Goal: Task Accomplishment & Management: Use online tool/utility

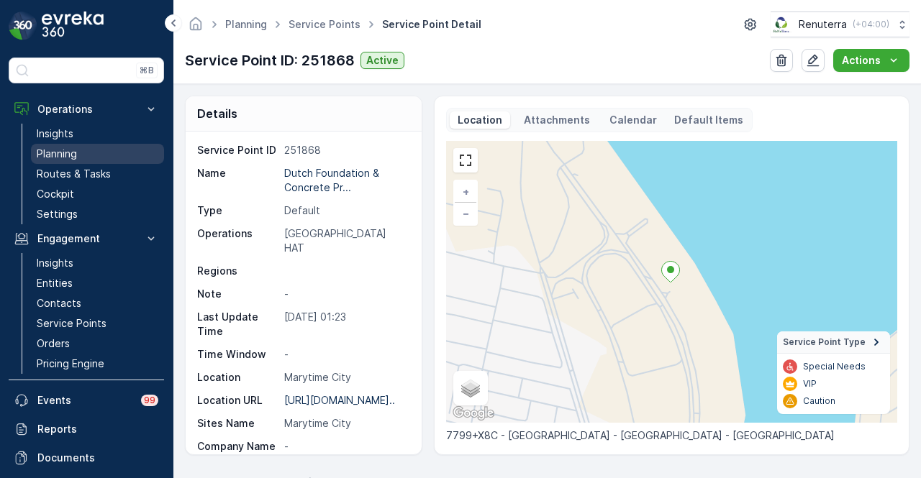
click at [72, 148] on p "Planning" at bounding box center [57, 154] width 40 height 14
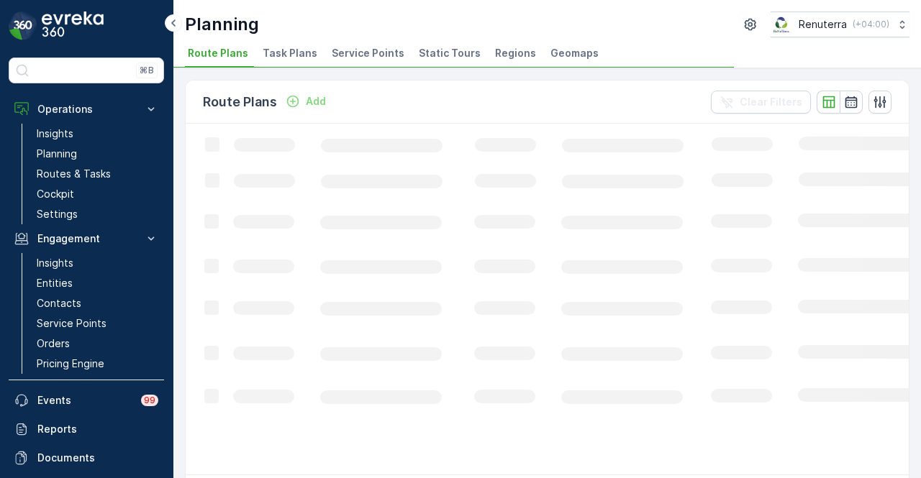
click at [335, 53] on span "Service Points" at bounding box center [368, 53] width 73 height 14
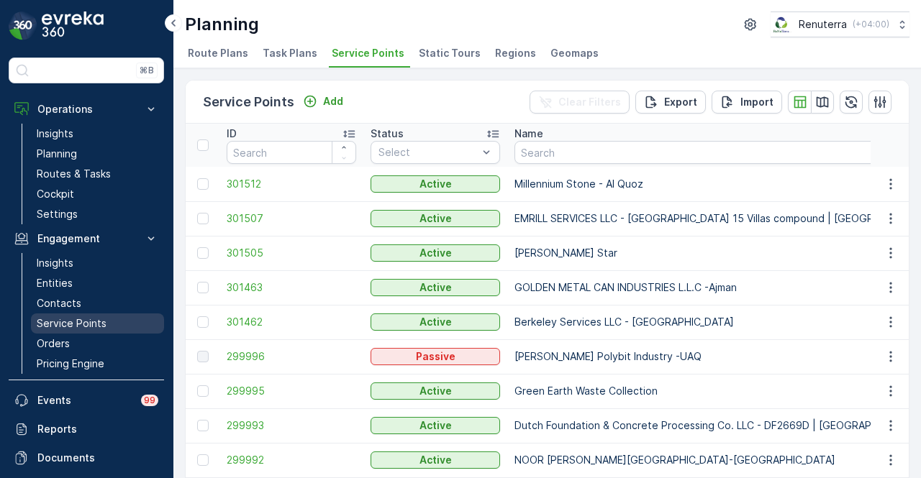
click at [86, 320] on p "Service Points" at bounding box center [72, 324] width 70 height 14
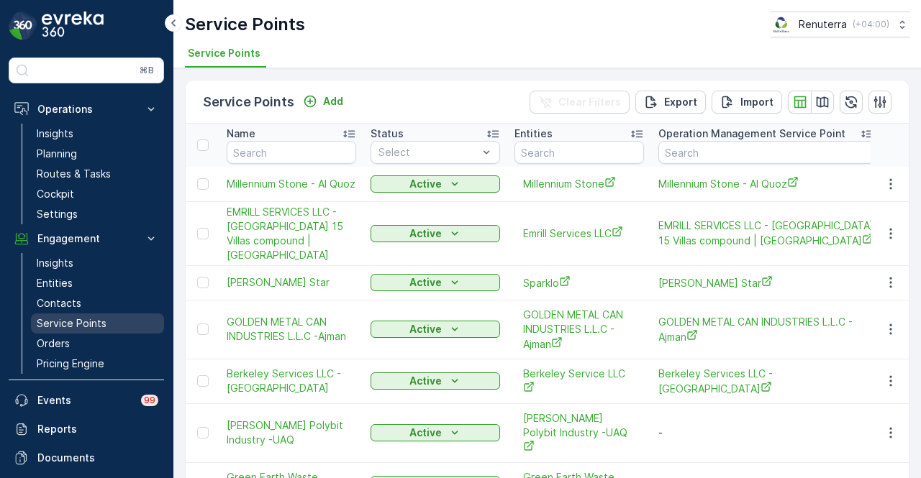
click at [105, 319] on link "Service Points" at bounding box center [97, 324] width 133 height 20
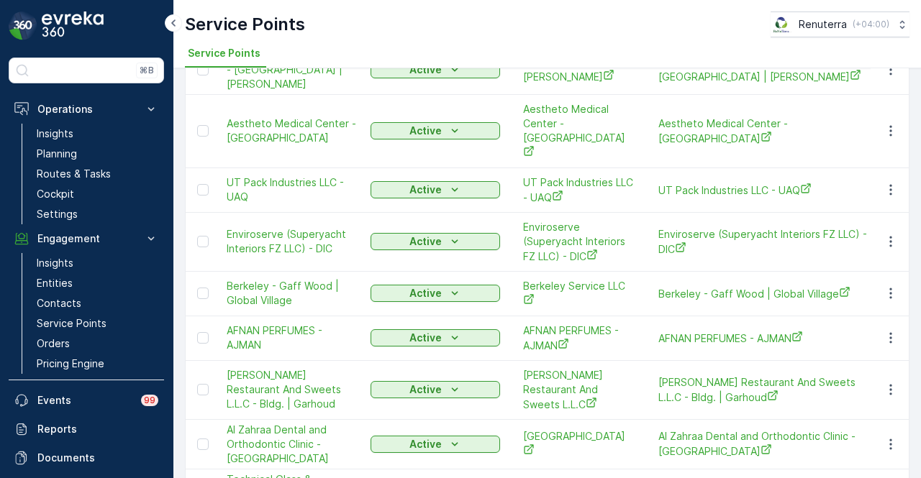
scroll to position [1655, 0]
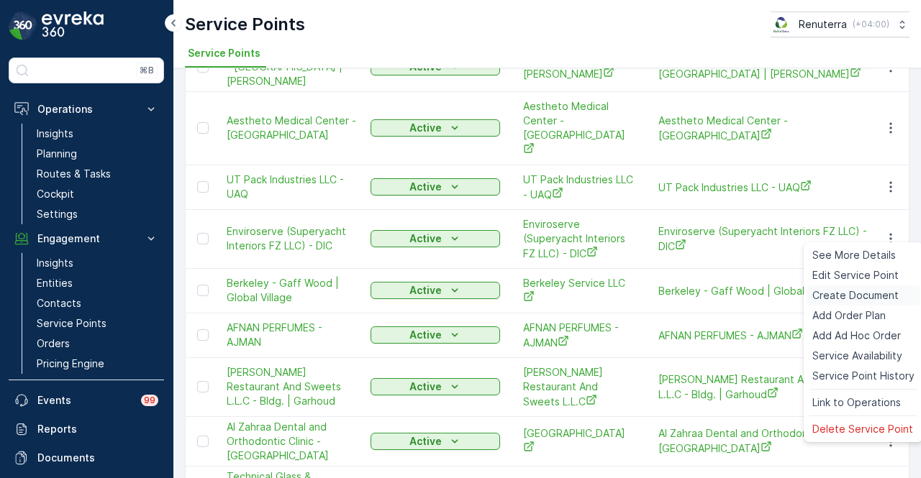
click at [886, 299] on span "Create Document" at bounding box center [855, 296] width 86 height 14
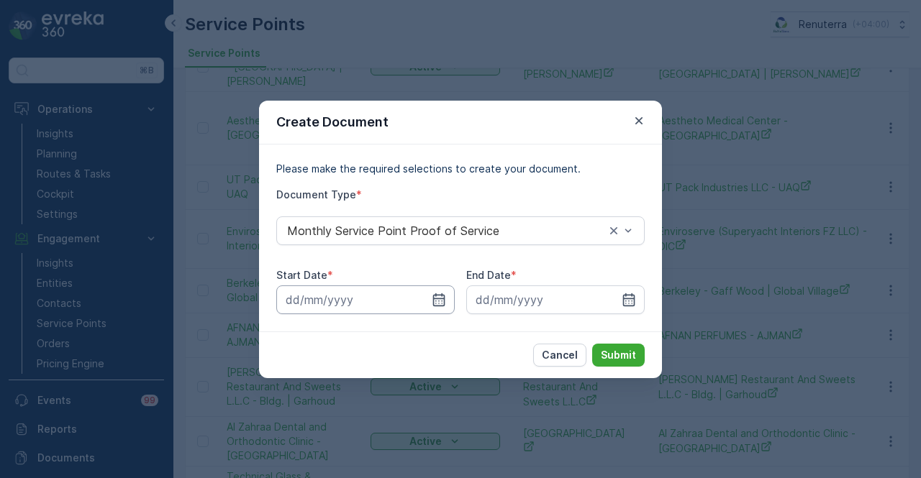
click at [449, 302] on input at bounding box center [365, 300] width 178 height 29
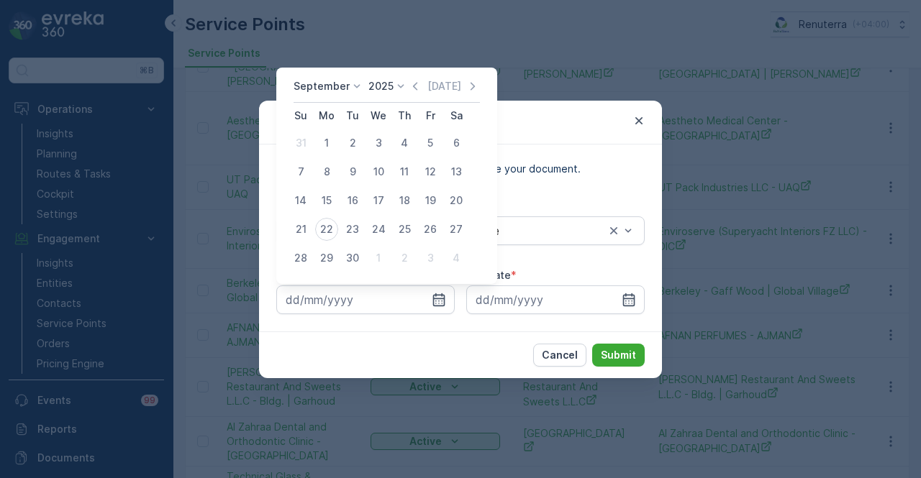
click at [422, 85] on div "Today" at bounding box center [444, 86] width 72 height 14
click at [415, 86] on icon "button" at bounding box center [415, 86] width 14 height 14
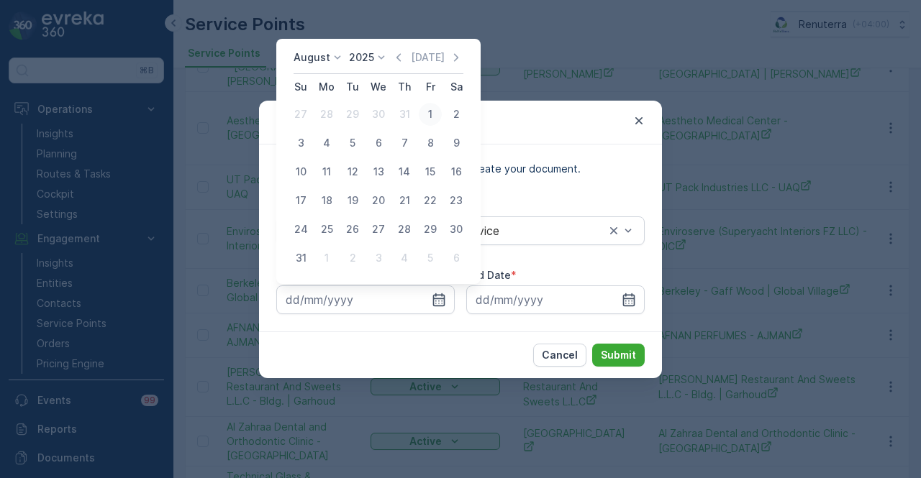
click at [425, 116] on div "1" at bounding box center [430, 114] width 23 height 23
type input "01.08.2025"
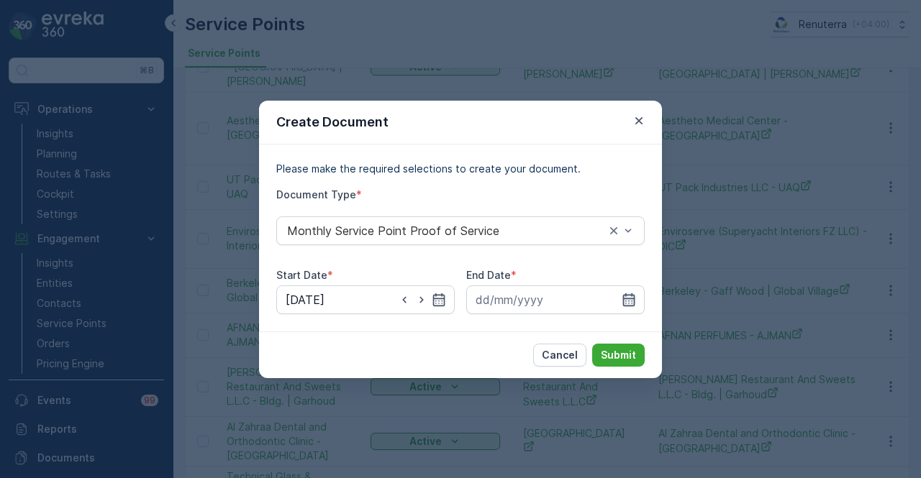
click at [632, 301] on icon "button" at bounding box center [629, 299] width 12 height 13
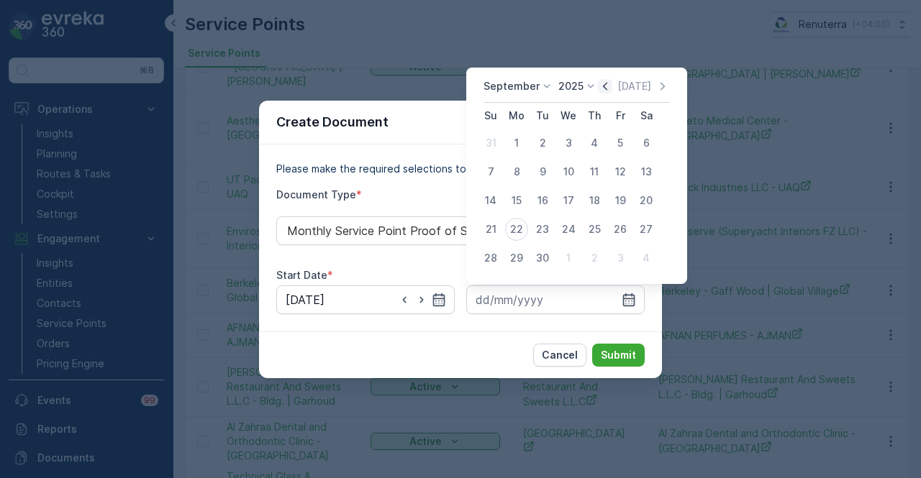
click at [598, 83] on icon "button" at bounding box center [605, 86] width 14 height 14
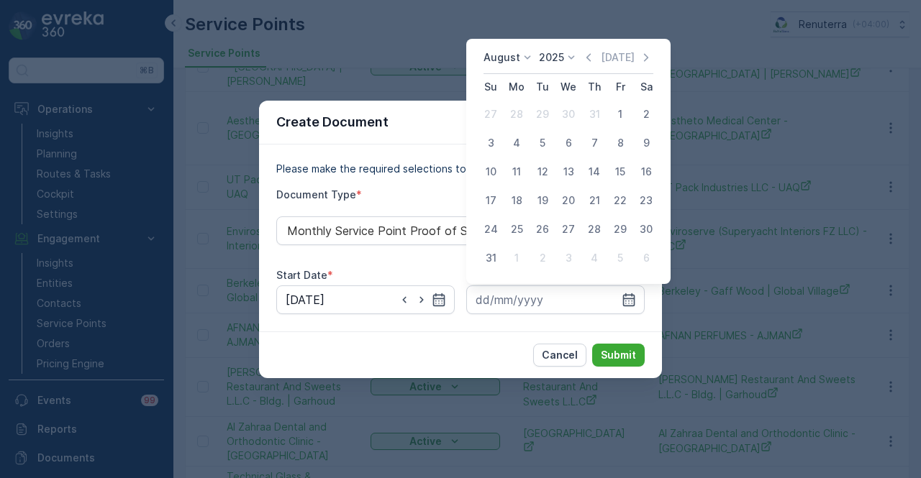
drag, startPoint x: 494, startPoint y: 253, endPoint x: 596, endPoint y: 335, distance: 130.6
click at [499, 257] on div "31" at bounding box center [490, 258] width 23 height 23
type input "31.08.2025"
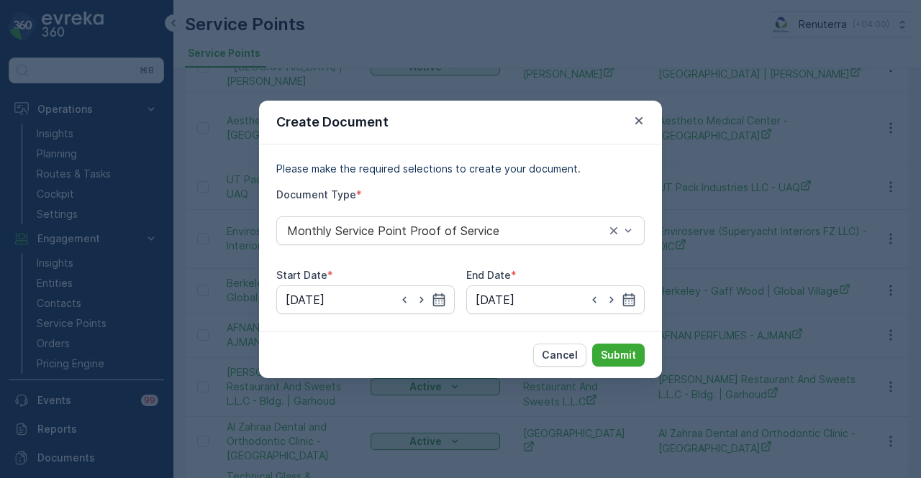
click at [602, 342] on div "Cancel Submit" at bounding box center [460, 355] width 403 height 47
click at [607, 348] on p "Submit" at bounding box center [618, 355] width 35 height 14
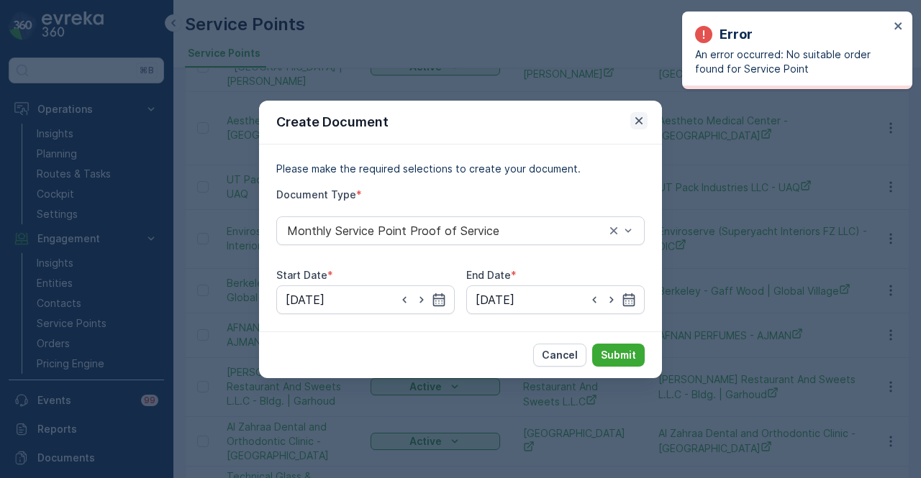
click at [642, 117] on icon "button" at bounding box center [639, 121] width 14 height 14
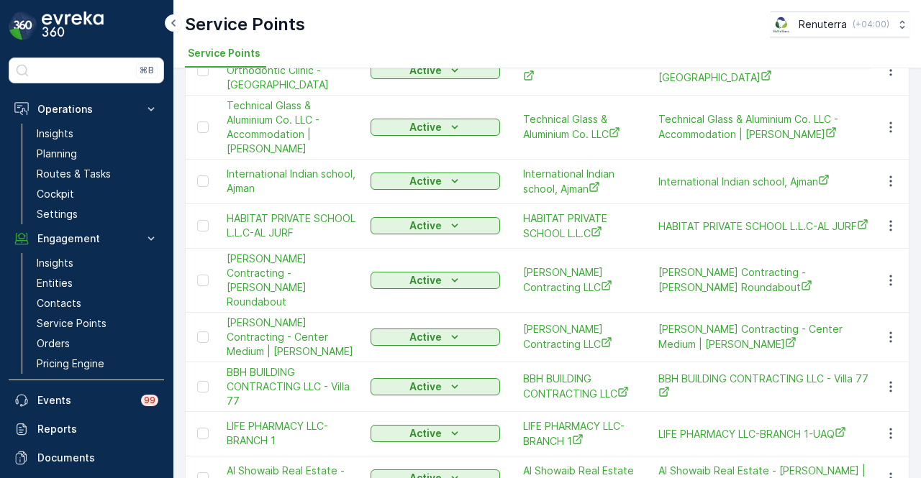
scroll to position [2045, 0]
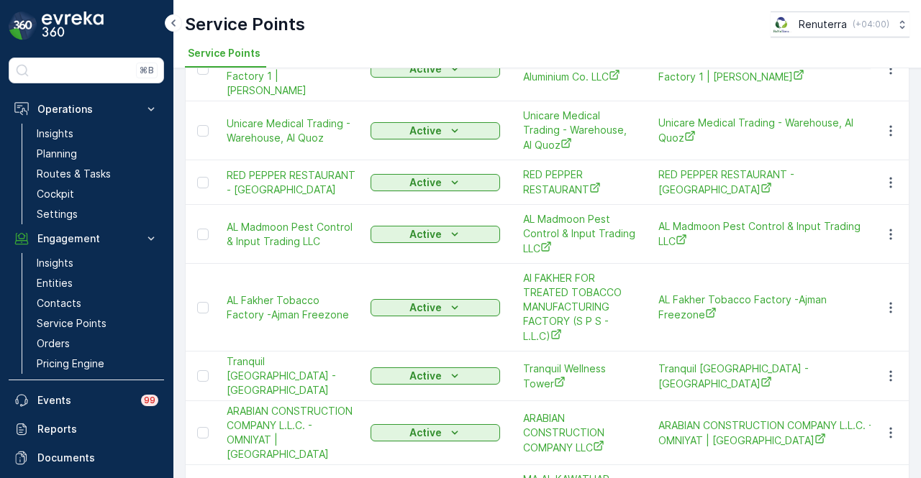
scroll to position [216, 0]
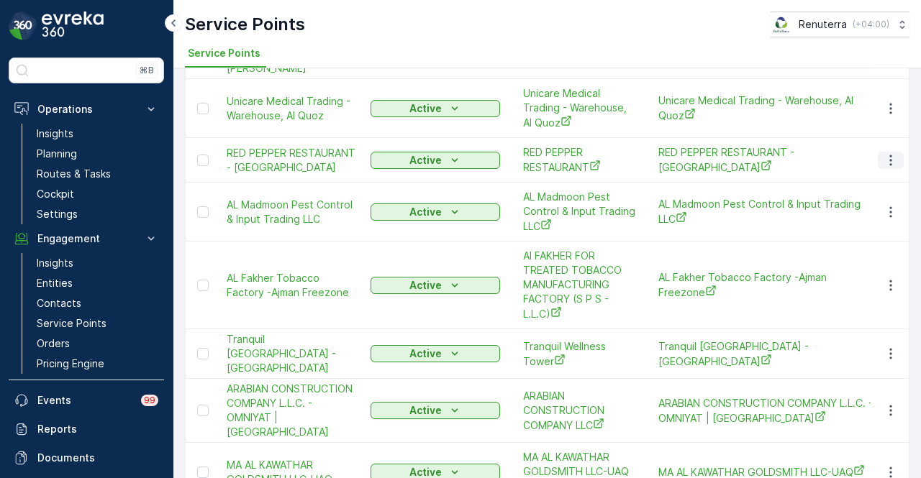
click at [878, 152] on button "button" at bounding box center [891, 160] width 26 height 17
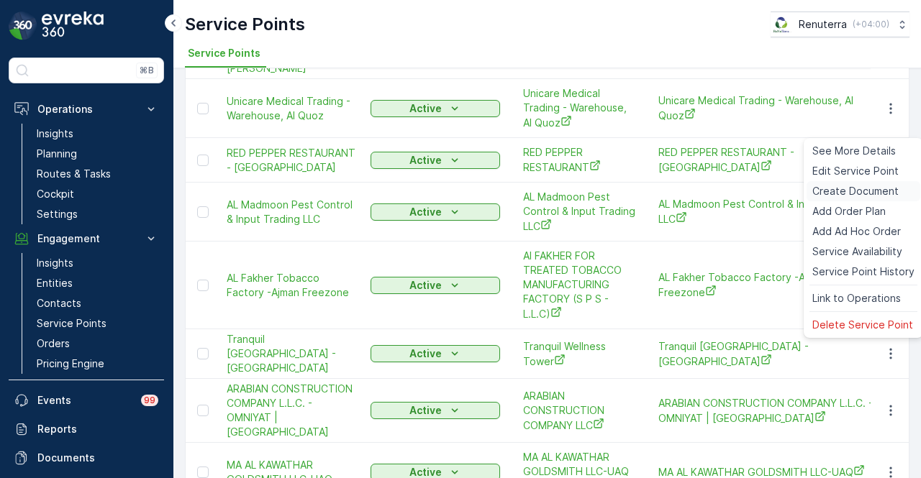
click at [895, 198] on span "Create Document" at bounding box center [855, 191] width 86 height 14
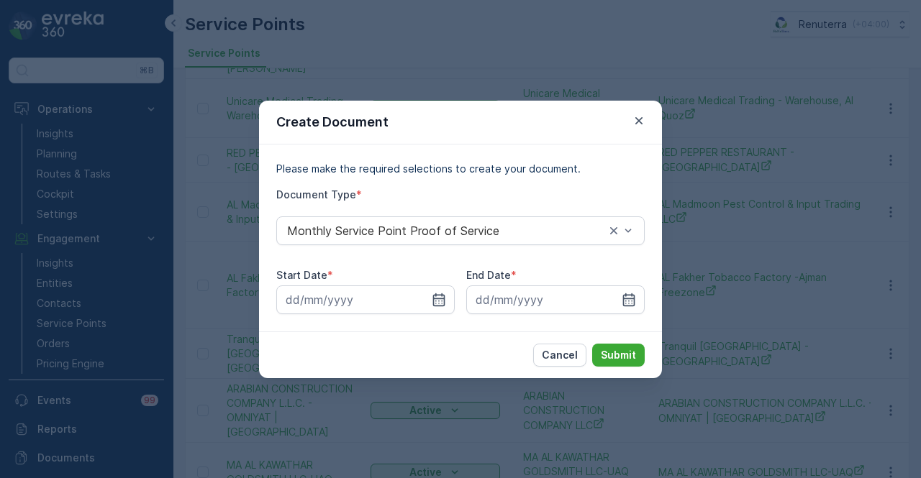
drag, startPoint x: 449, startPoint y: 301, endPoint x: 456, endPoint y: 291, distance: 13.0
click at [451, 301] on input at bounding box center [365, 300] width 178 height 29
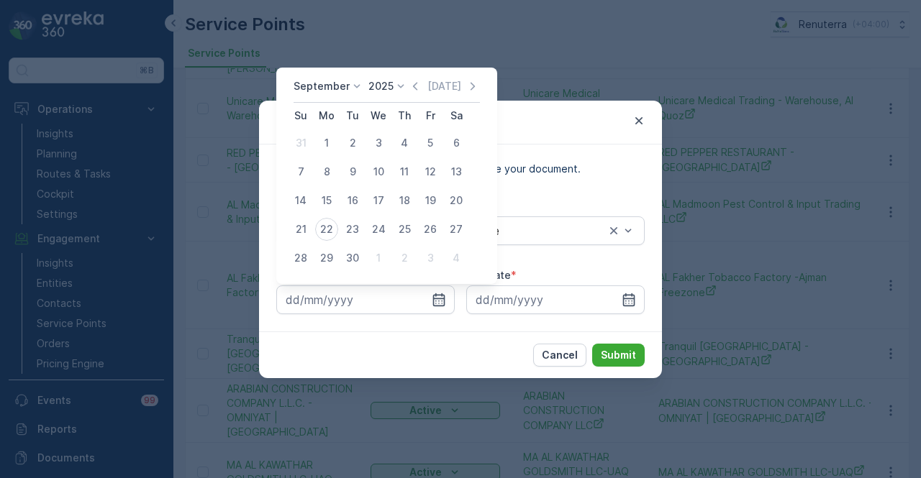
drag, startPoint x: 409, startPoint y: 81, endPoint x: 502, endPoint y: 195, distance: 147.8
click at [409, 81] on icon "button" at bounding box center [415, 86] width 14 height 14
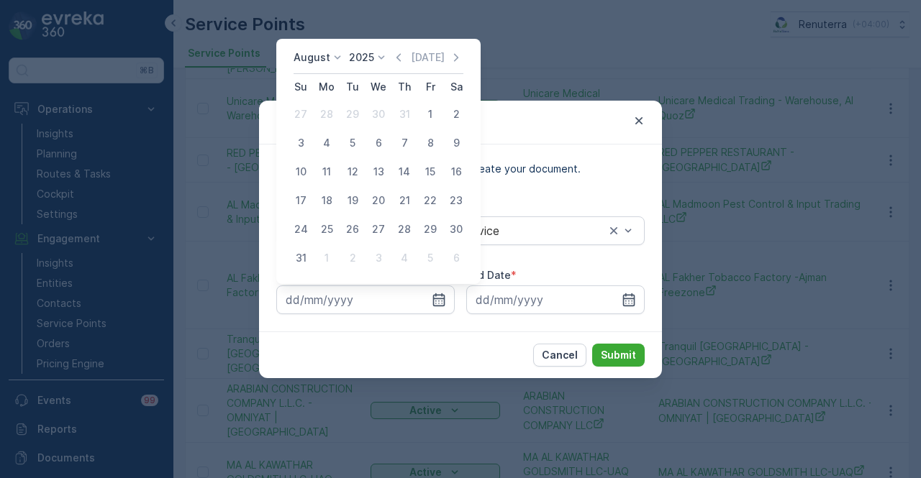
drag, startPoint x: 428, startPoint y: 114, endPoint x: 481, endPoint y: 177, distance: 82.2
click at [435, 117] on div "1" at bounding box center [430, 114] width 23 height 23
type input "01.08.2025"
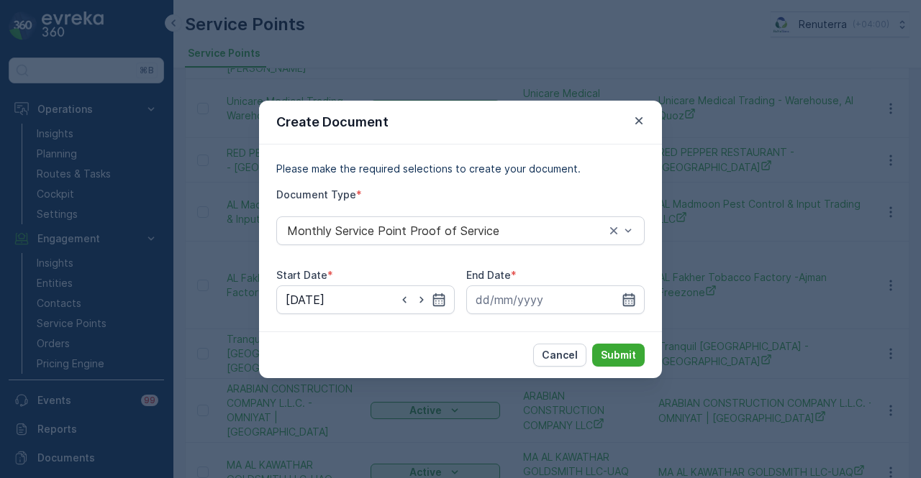
click at [632, 298] on icon "button" at bounding box center [629, 299] width 12 height 13
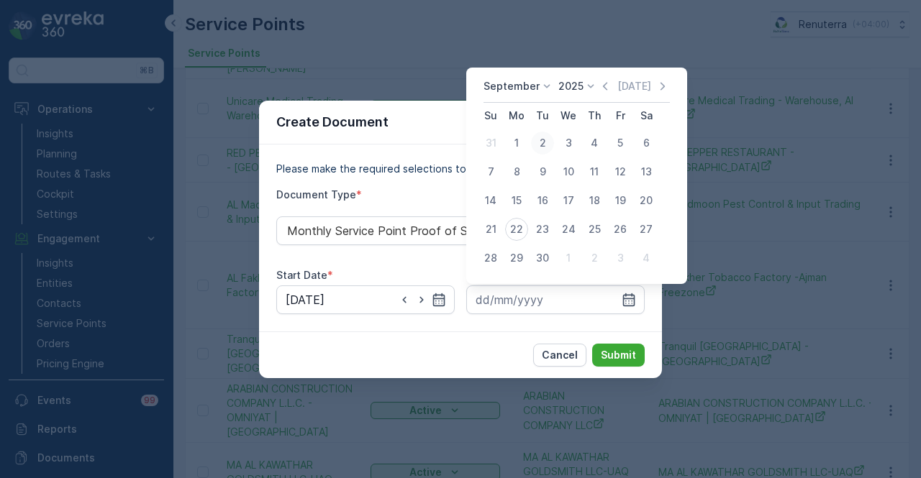
drag, startPoint x: 602, startPoint y: 88, endPoint x: 542, endPoint y: 253, distance: 175.9
click at [603, 87] on icon "button" at bounding box center [605, 86] width 4 height 8
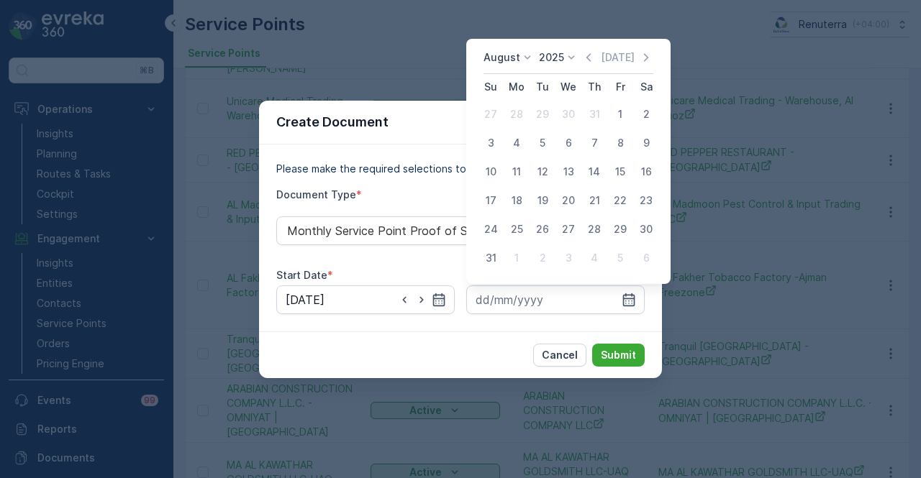
drag, startPoint x: 494, startPoint y: 258, endPoint x: 504, endPoint y: 267, distance: 13.3
click at [501, 263] on div "31" at bounding box center [490, 258] width 23 height 23
type input "31.08.2025"
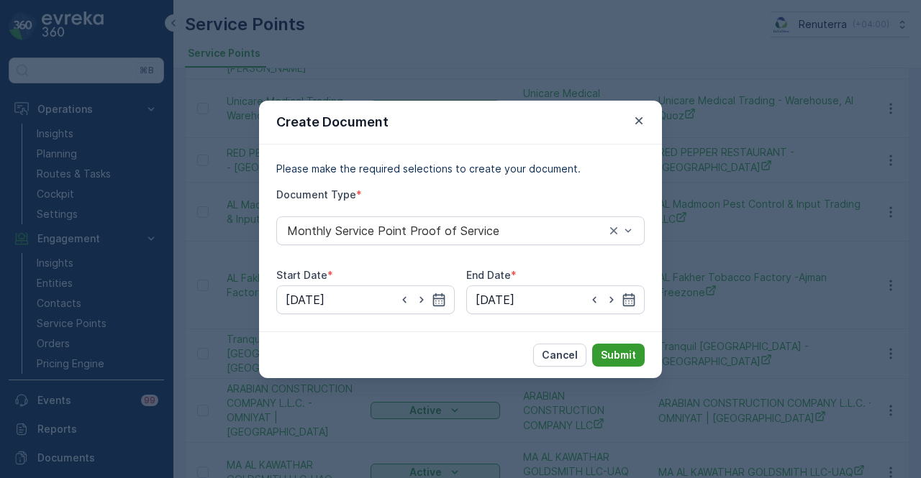
click at [596, 345] on button "Submit" at bounding box center [618, 355] width 53 height 23
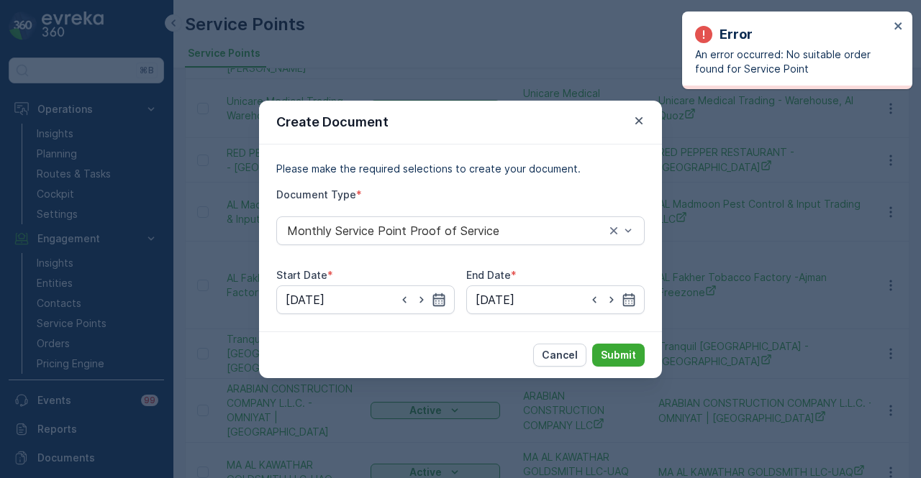
click at [438, 301] on icon "button" at bounding box center [439, 300] width 14 height 14
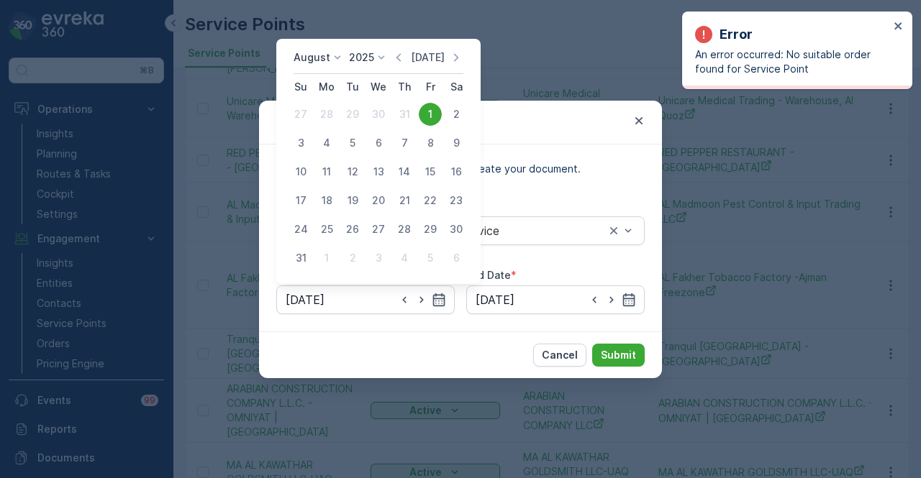
click at [444, 58] on p "Today" at bounding box center [428, 57] width 34 height 14
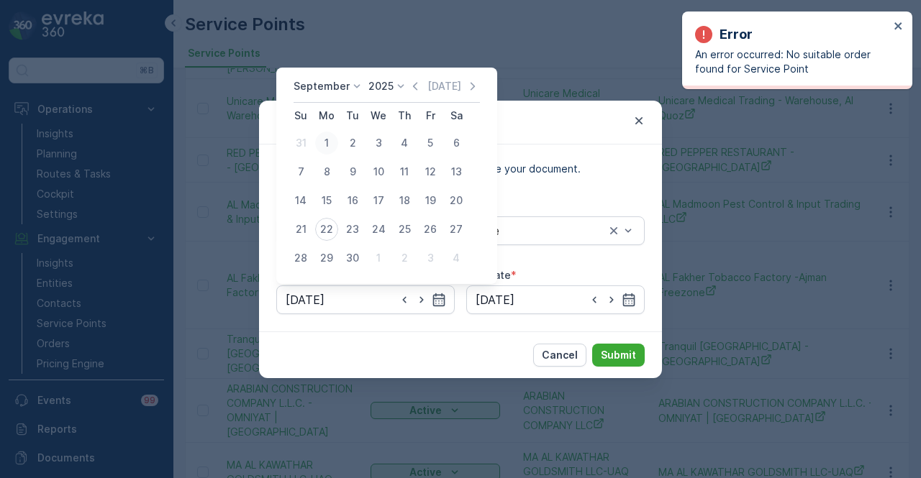
click at [317, 143] on div "1" at bounding box center [326, 143] width 23 height 23
type input "01.09.2025"
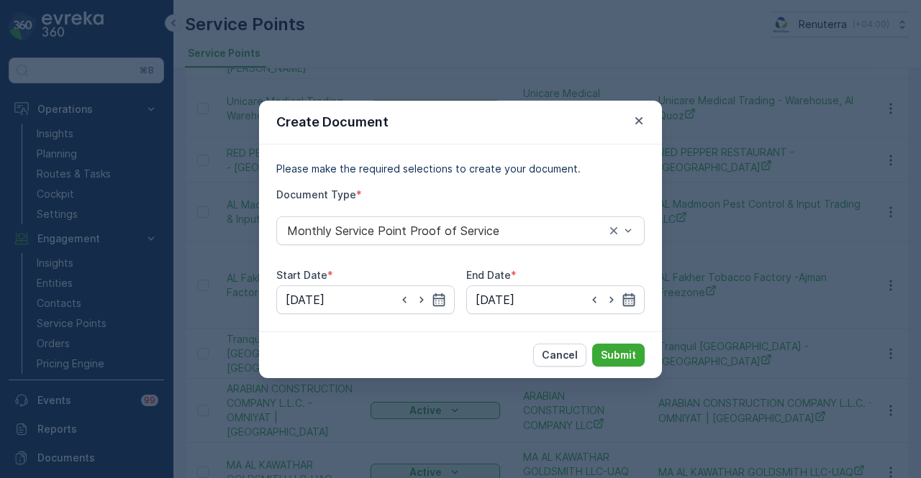
click at [630, 299] on icon "button" at bounding box center [629, 300] width 14 height 14
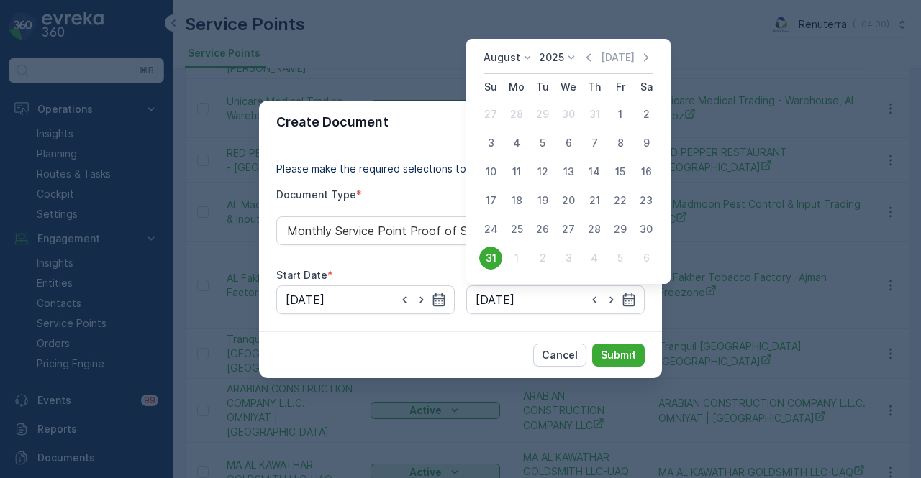
click at [642, 66] on div "August 2025 Today" at bounding box center [569, 62] width 170 height 24
click at [645, 60] on icon "button" at bounding box center [646, 57] width 14 height 14
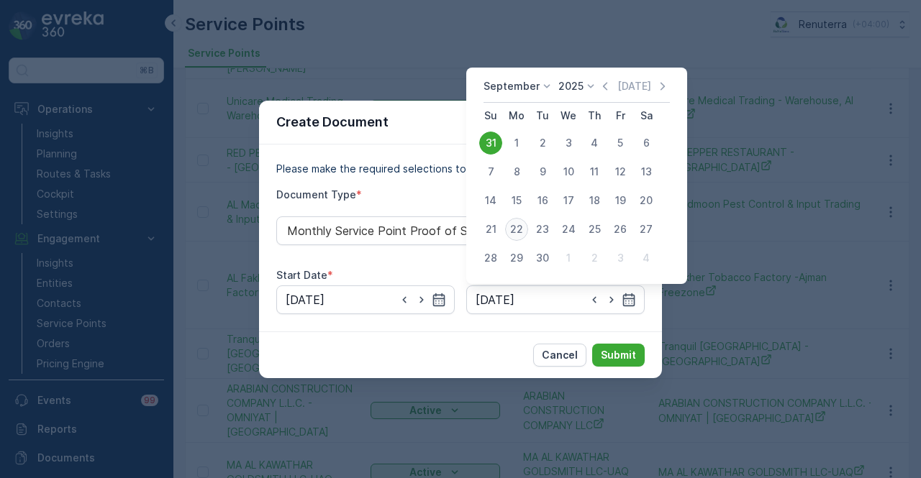
click at [517, 233] on div "22" at bounding box center [516, 229] width 23 height 23
type input "22.09.2025"
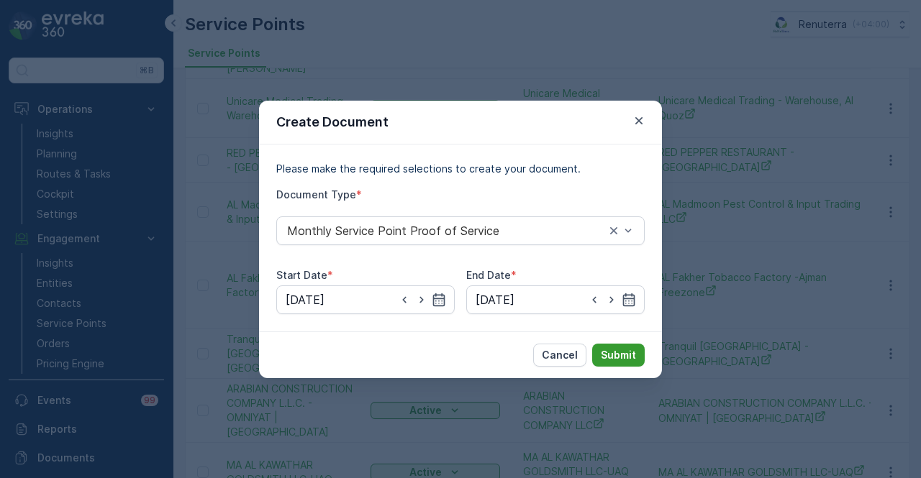
click at [627, 355] on p "Submit" at bounding box center [618, 355] width 35 height 14
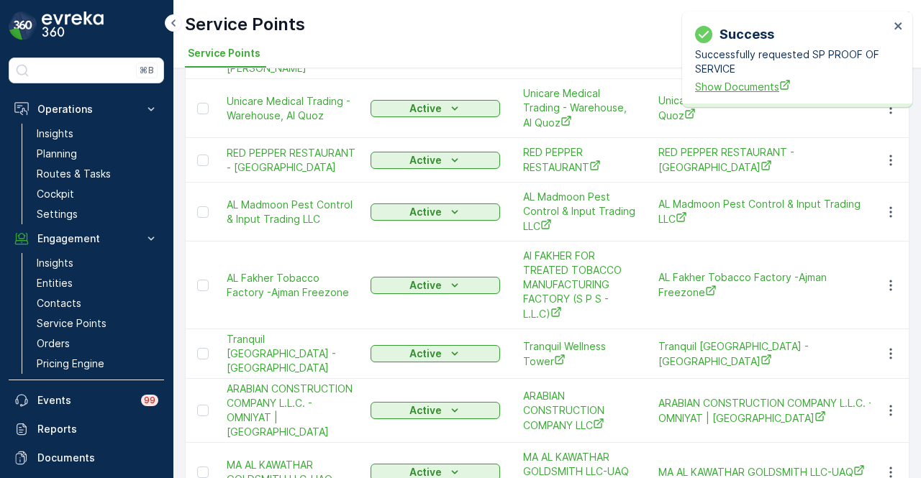
click at [738, 90] on span "Show Documents" at bounding box center [792, 86] width 194 height 15
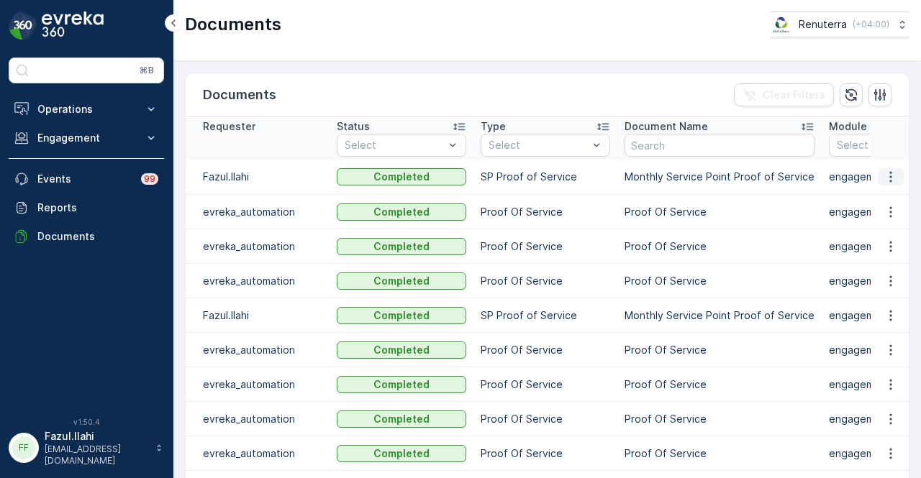
click at [895, 184] on button "button" at bounding box center [891, 176] width 26 height 17
click at [896, 198] on span "See Details" at bounding box center [886, 197] width 55 height 14
click at [604, 53] on div "Documents Renuterra ( +04:00 )" at bounding box center [547, 30] width 748 height 61
click at [459, 83] on div "Documents Clear Filters" at bounding box center [547, 94] width 723 height 43
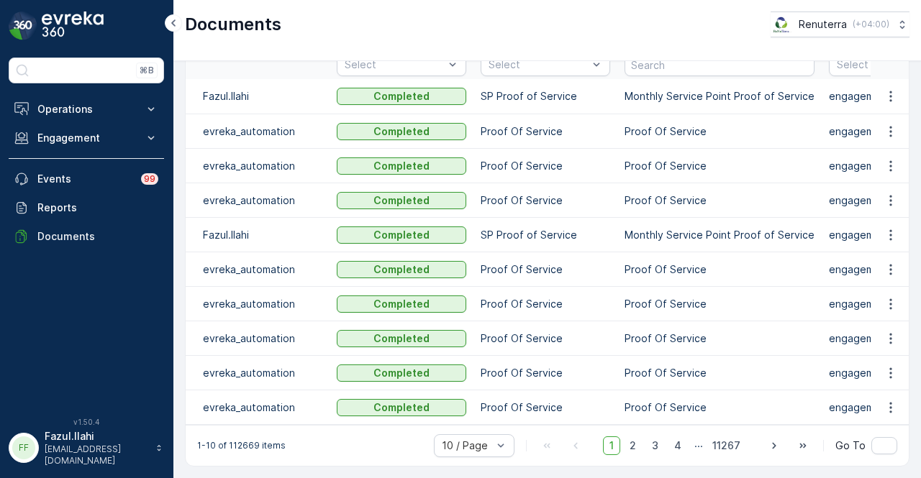
click at [378, 457] on div "1-10 of 112669 items 10 / Page 1 2 3 4 ... 11267 Go To" at bounding box center [547, 445] width 723 height 41
